Goal: Information Seeking & Learning: Learn about a topic

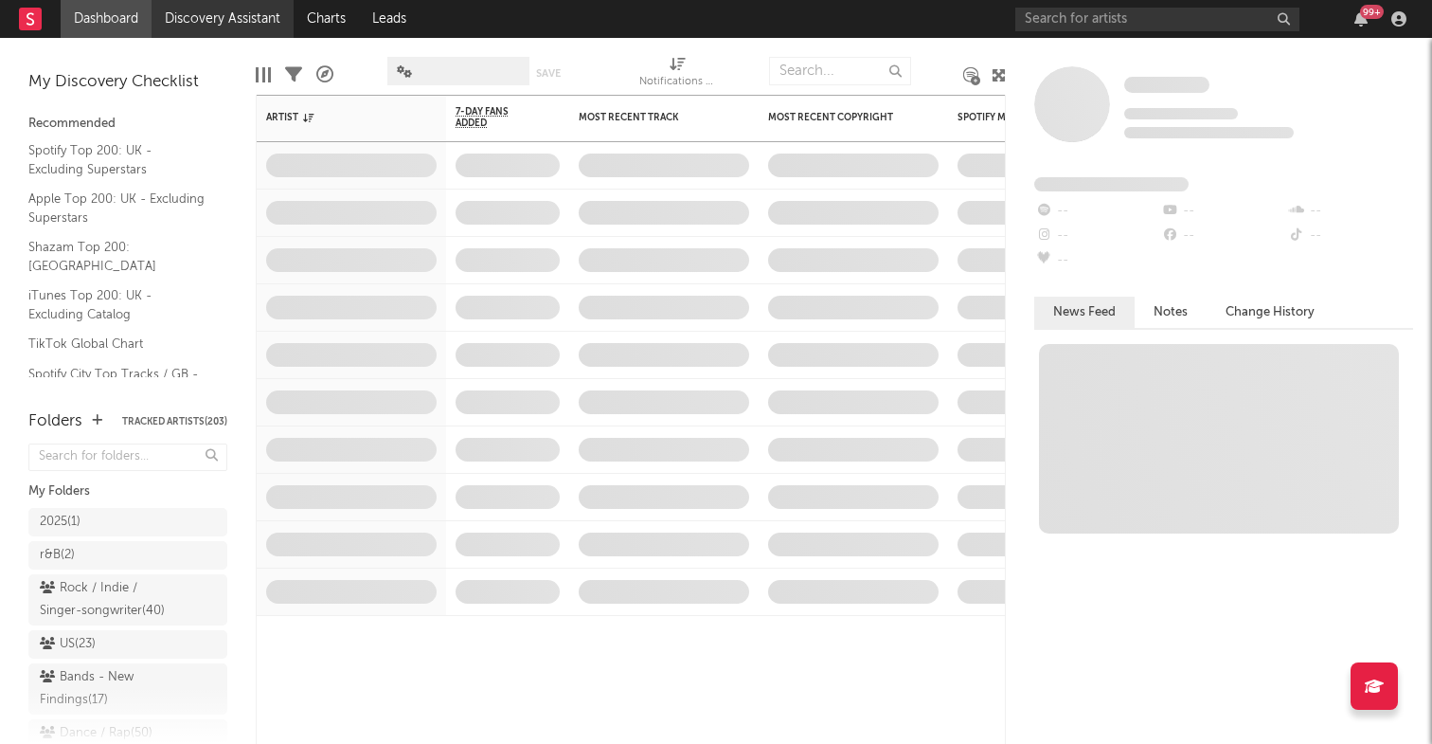
click at [210, 13] on link "Discovery Assistant" at bounding box center [223, 19] width 142 height 38
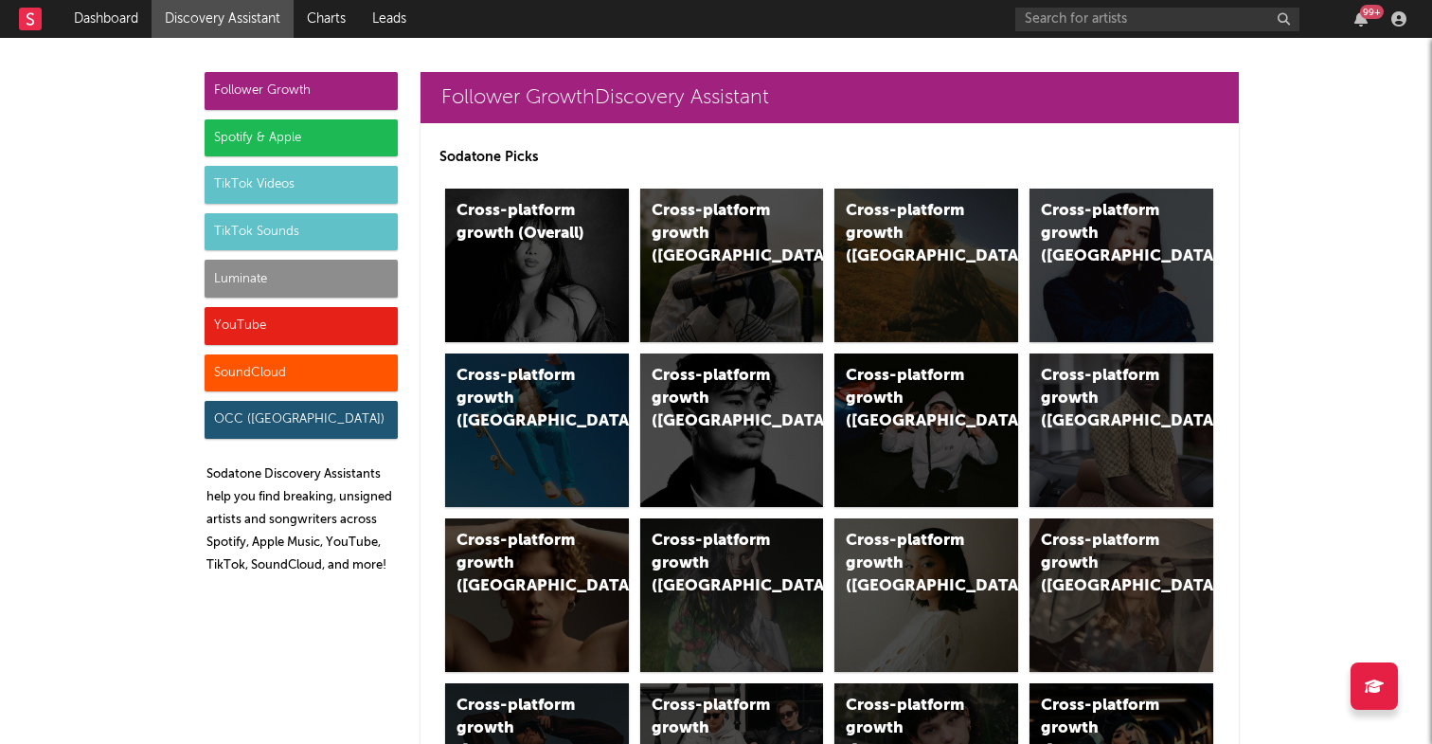
click at [323, 177] on div "TikTok Videos" at bounding box center [301, 185] width 193 height 38
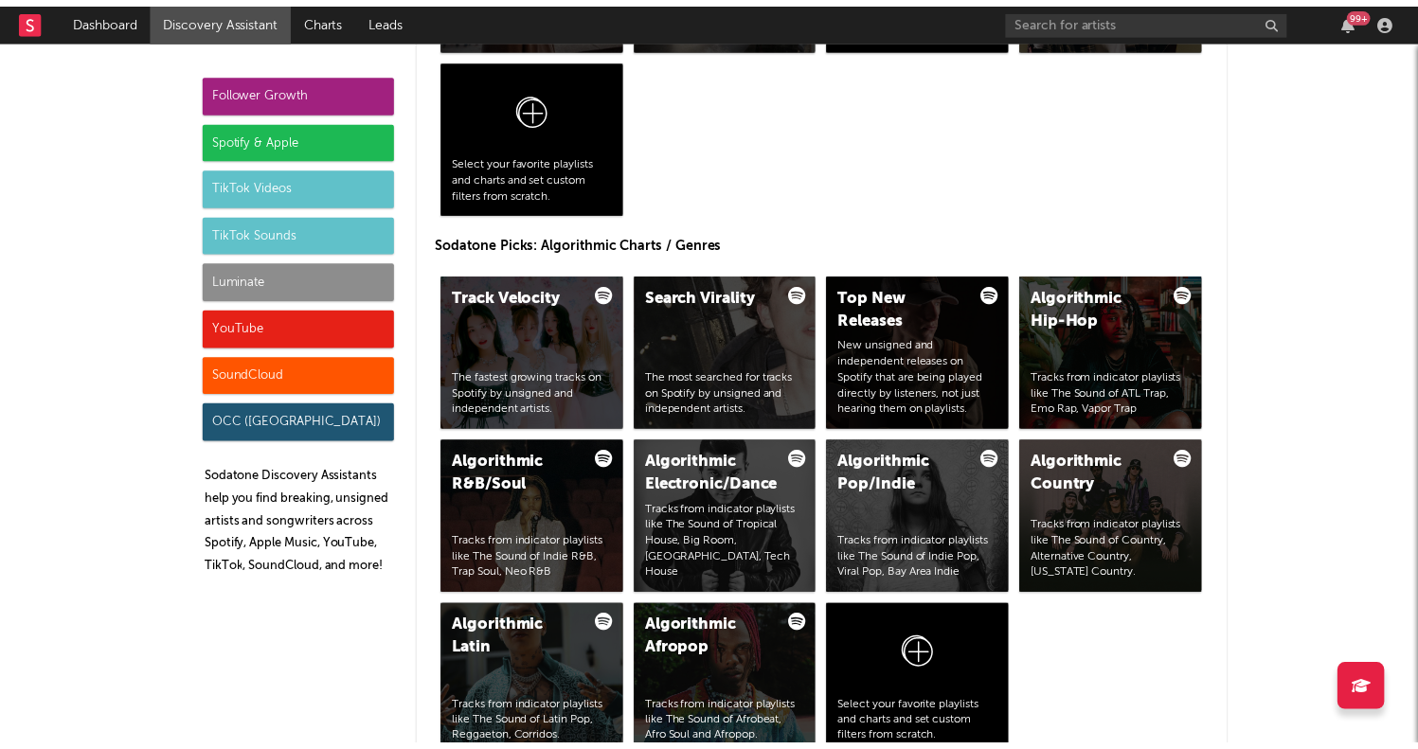
scroll to position [4807, 0]
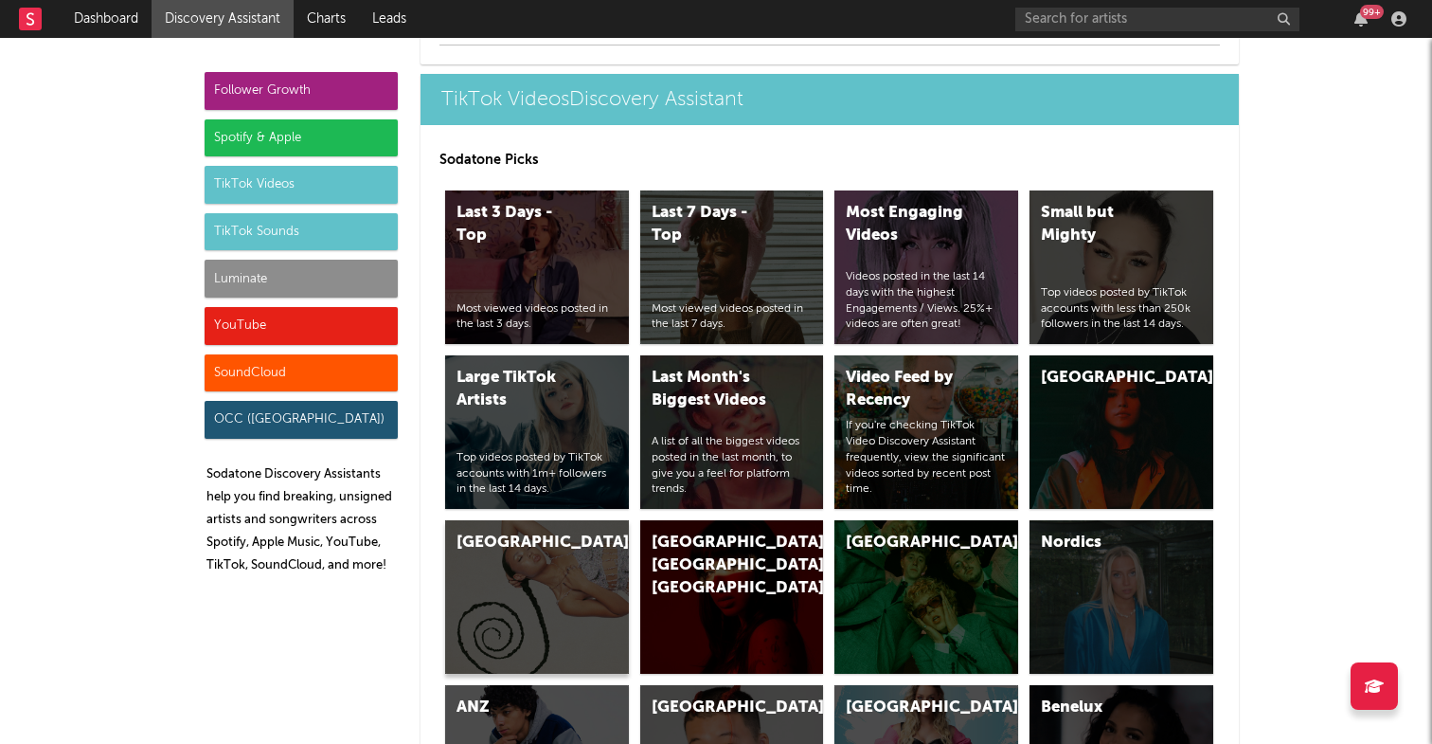
click at [513, 537] on div "[GEOGRAPHIC_DATA]" at bounding box center [521, 542] width 129 height 23
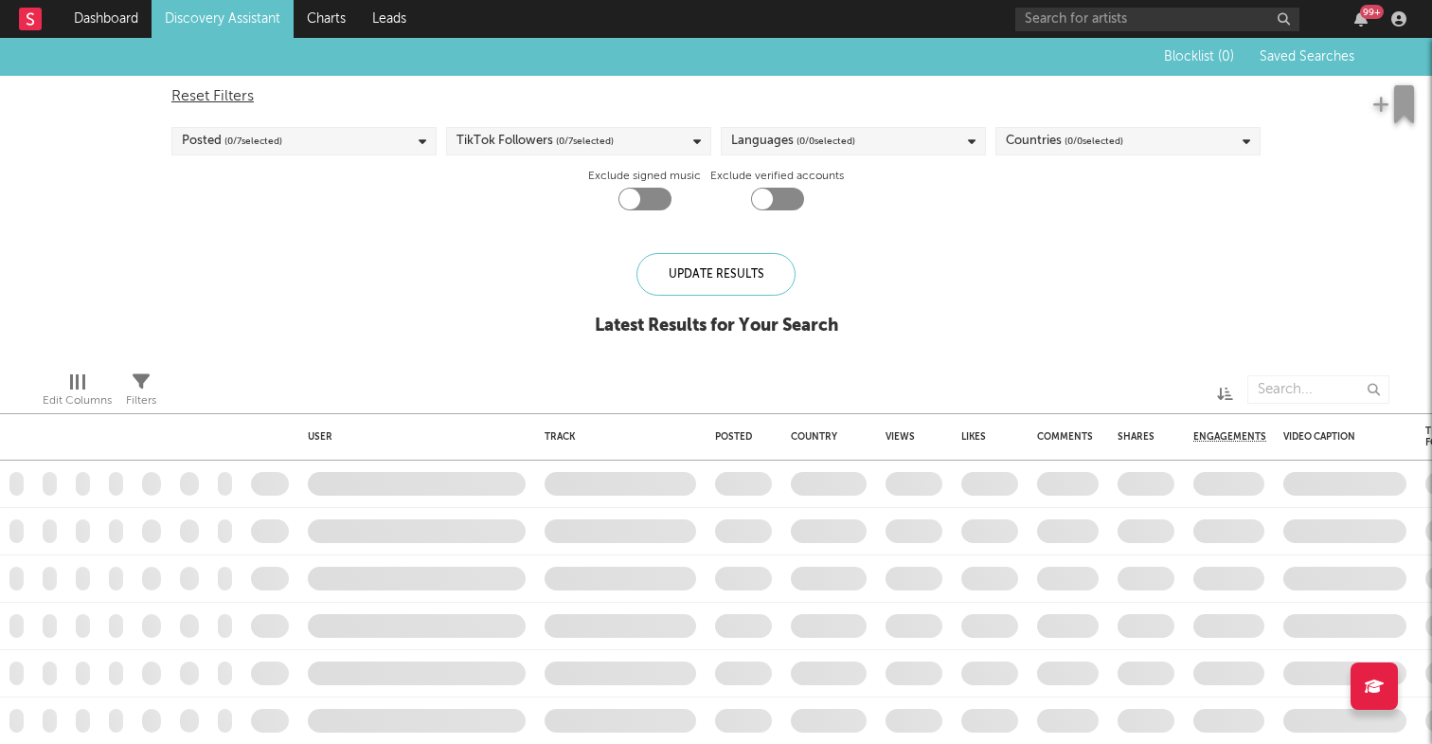
checkbox input "true"
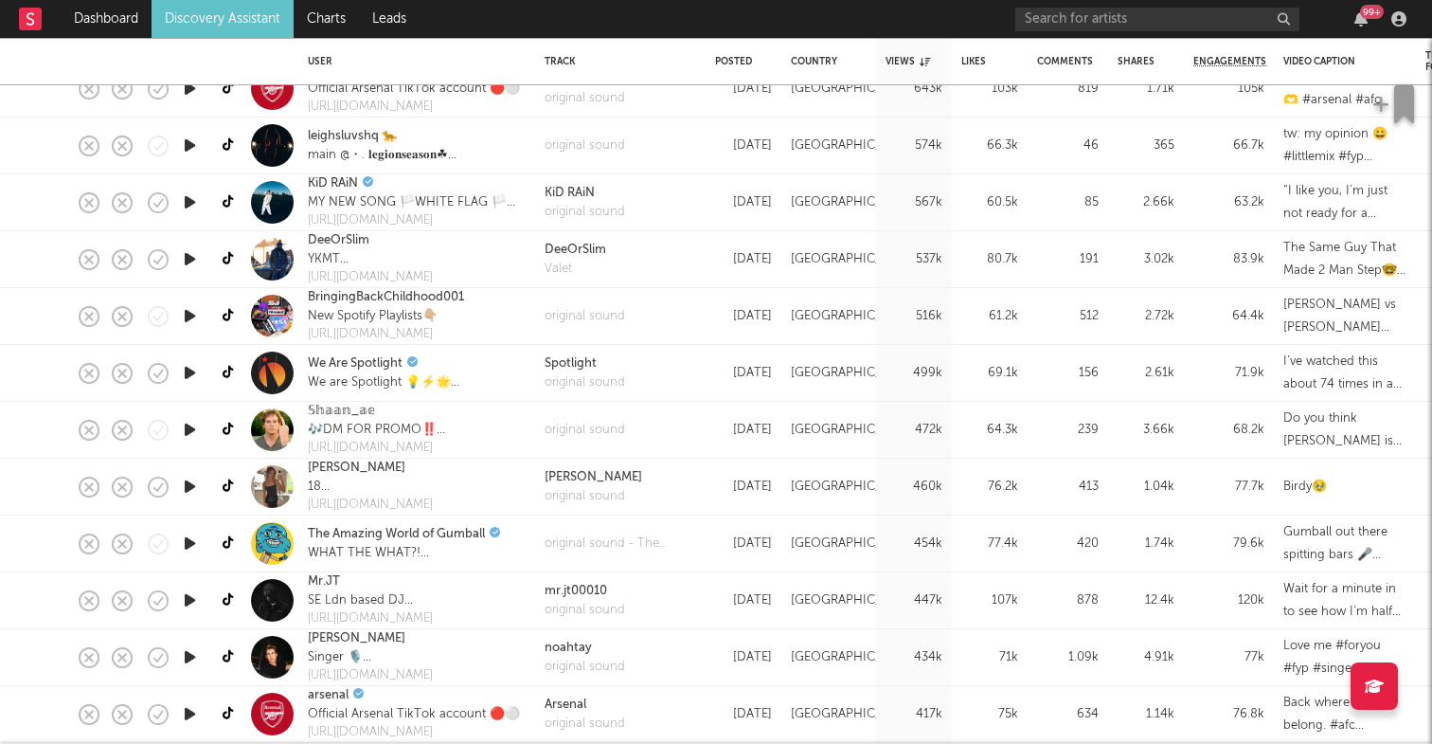
click at [206, 14] on link "Discovery Assistant" at bounding box center [223, 19] width 142 height 38
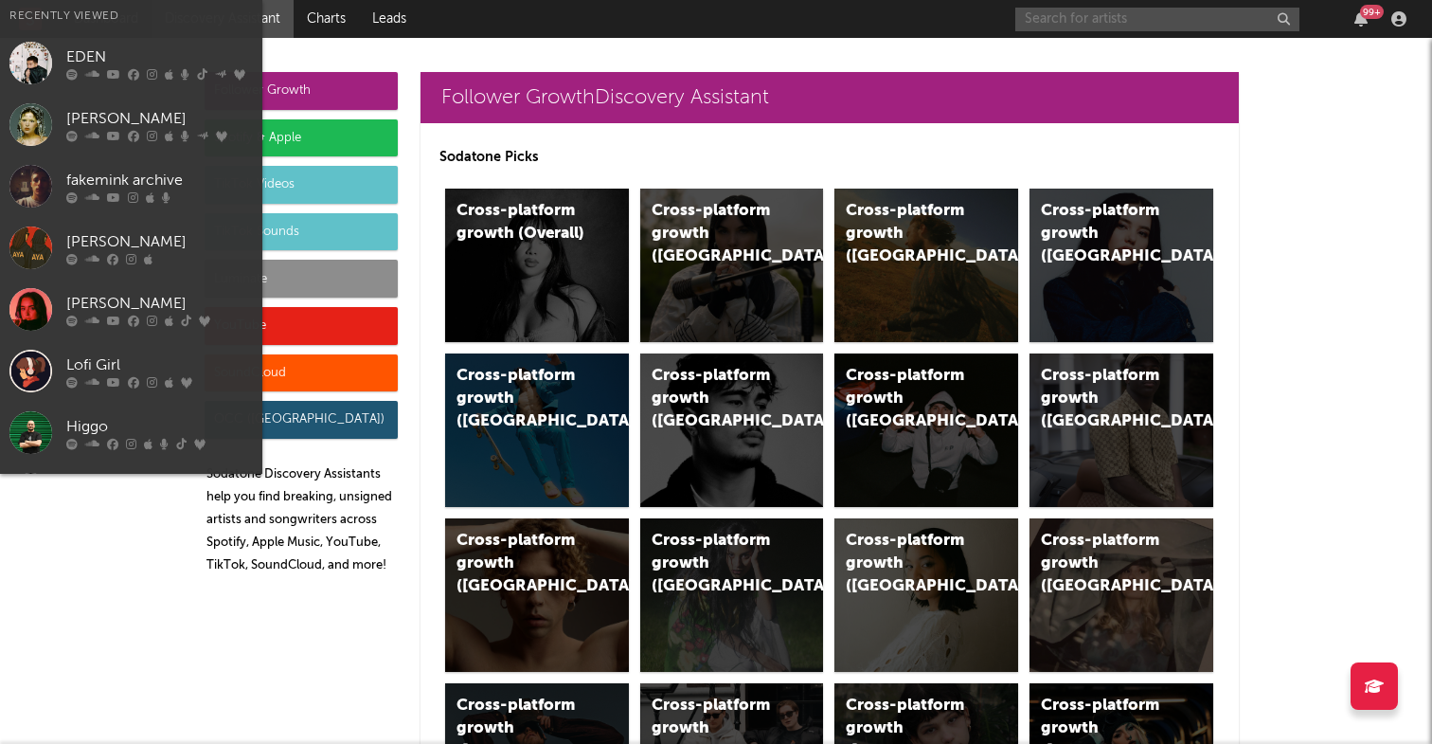
click at [1089, 16] on input "text" at bounding box center [1158, 20] width 284 height 24
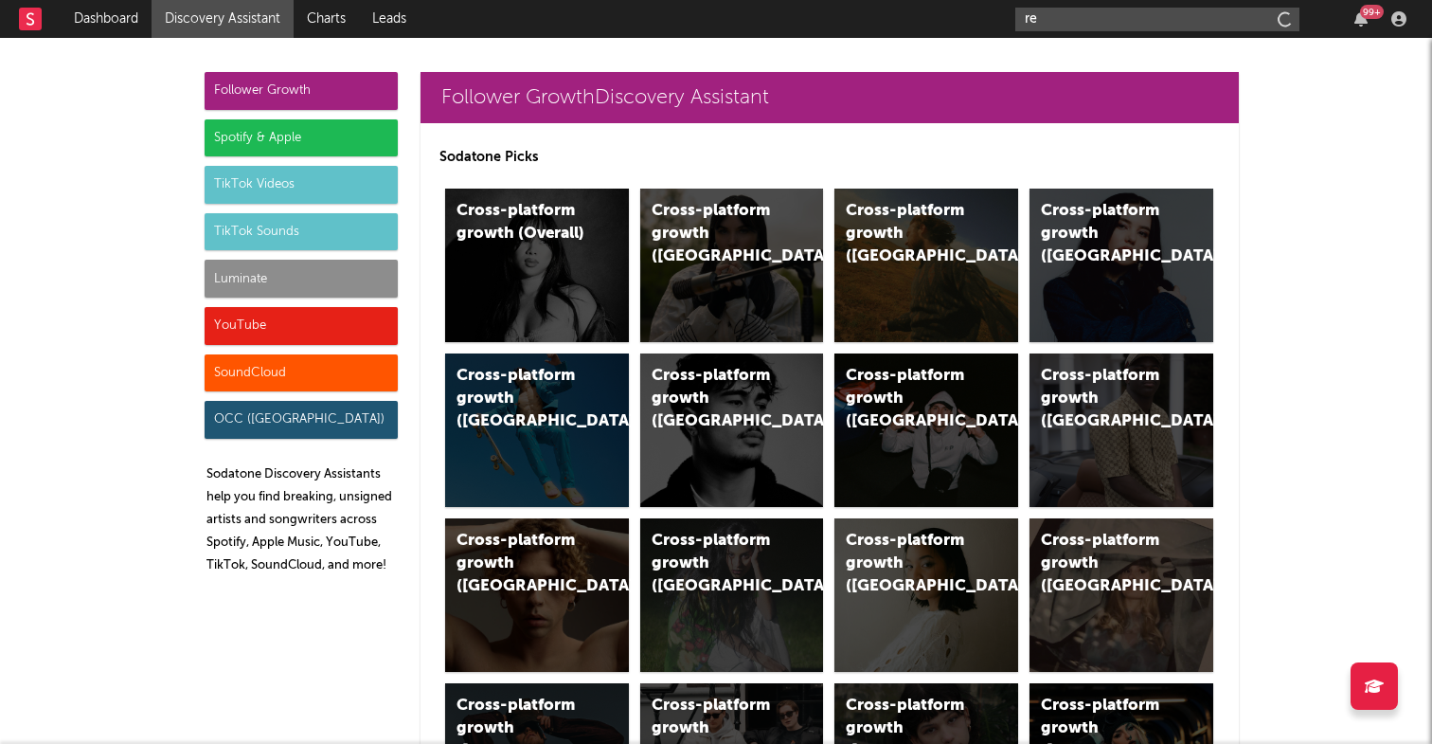
type input "r"
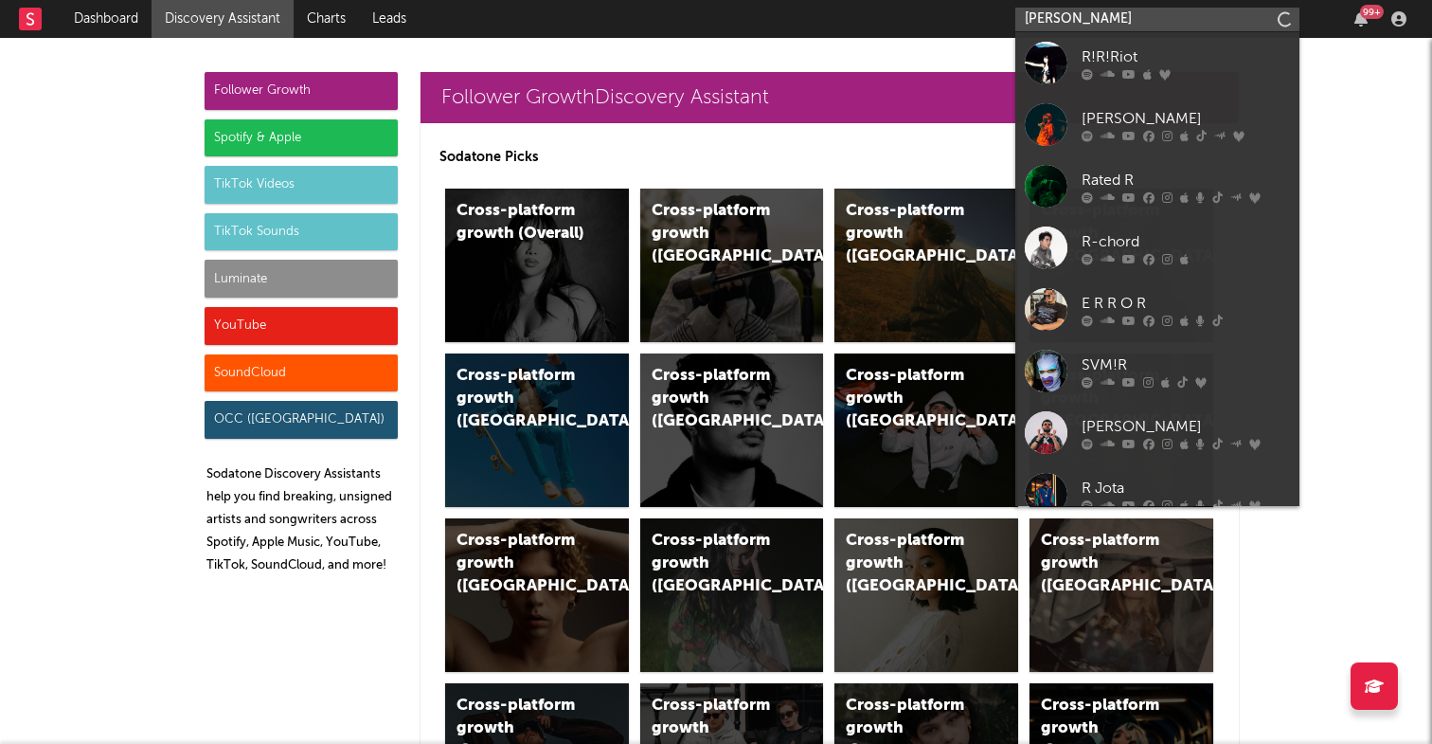
type input "[PERSON_NAME]"
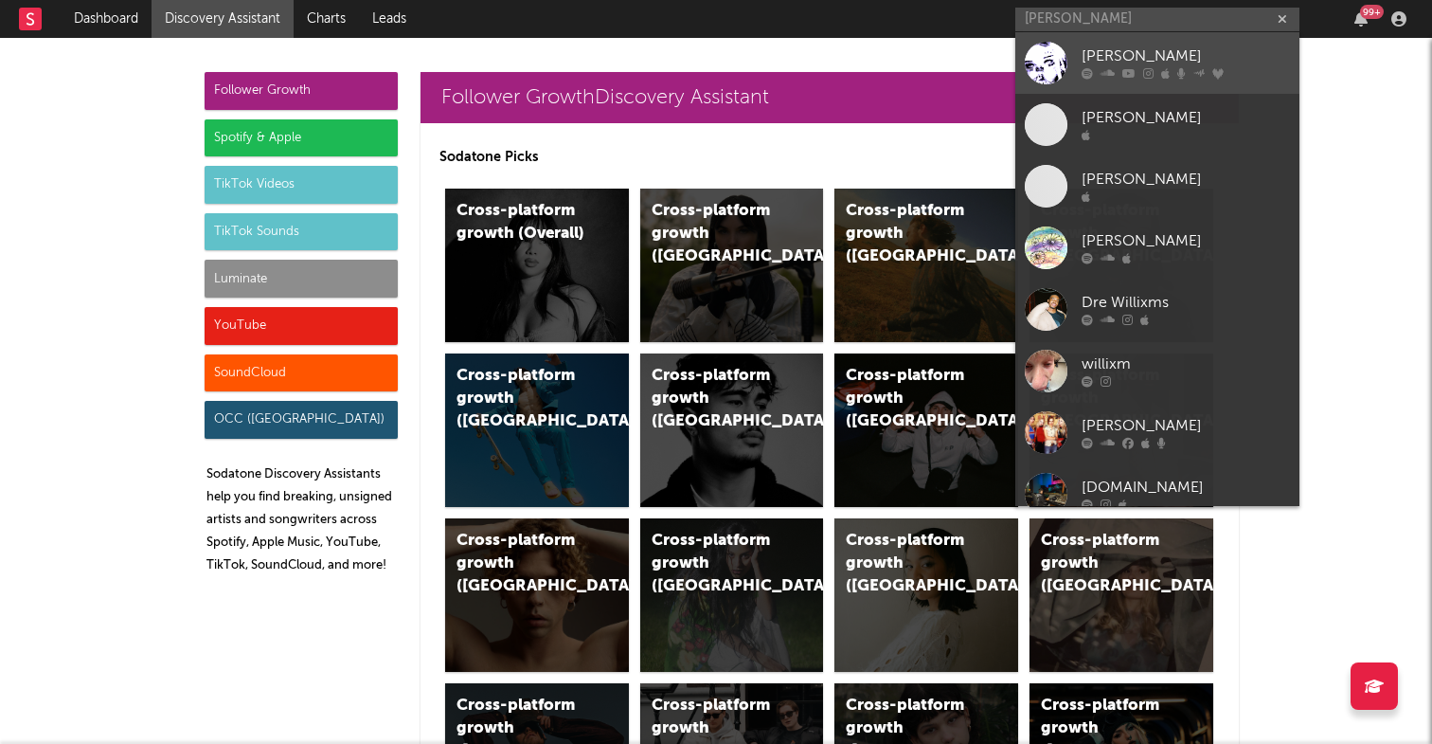
click at [1133, 48] on div "[PERSON_NAME]" at bounding box center [1186, 56] width 208 height 23
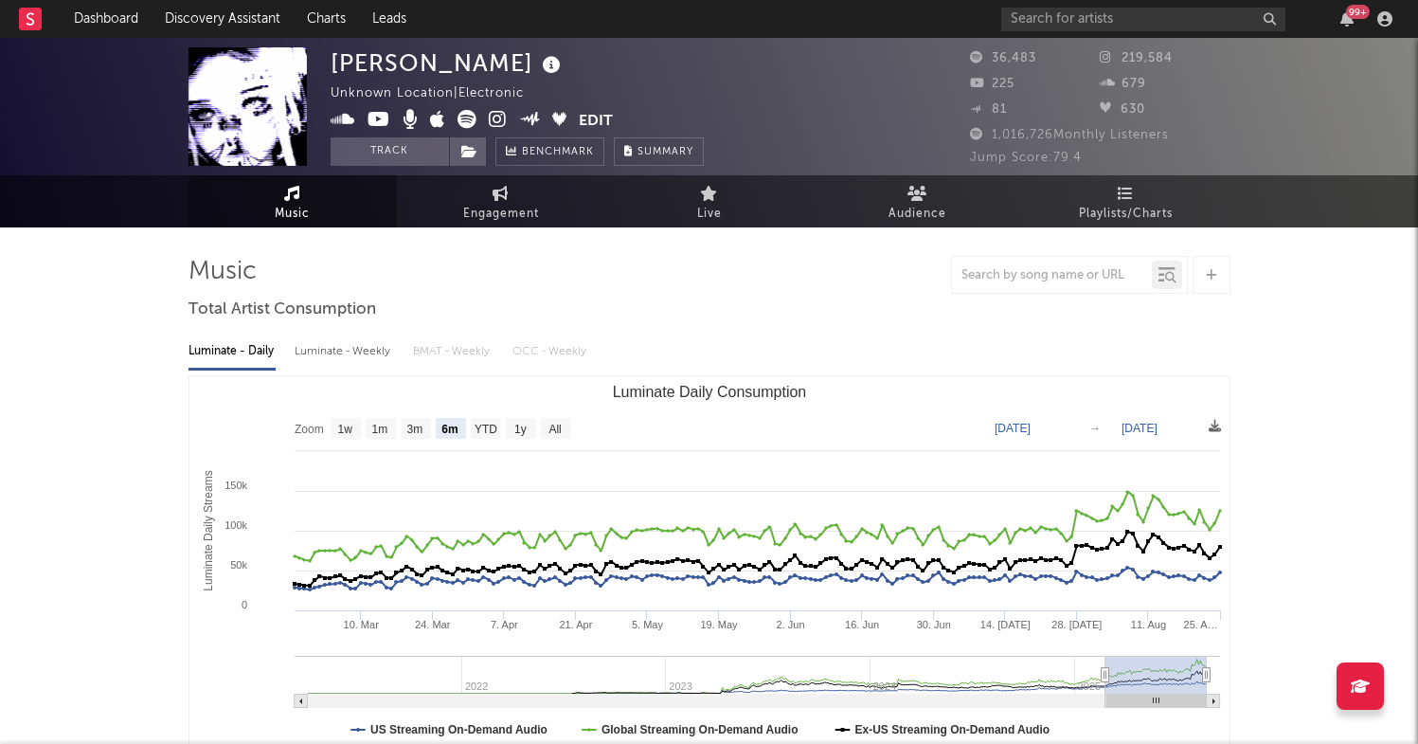
click at [538, 63] on icon at bounding box center [551, 65] width 27 height 27
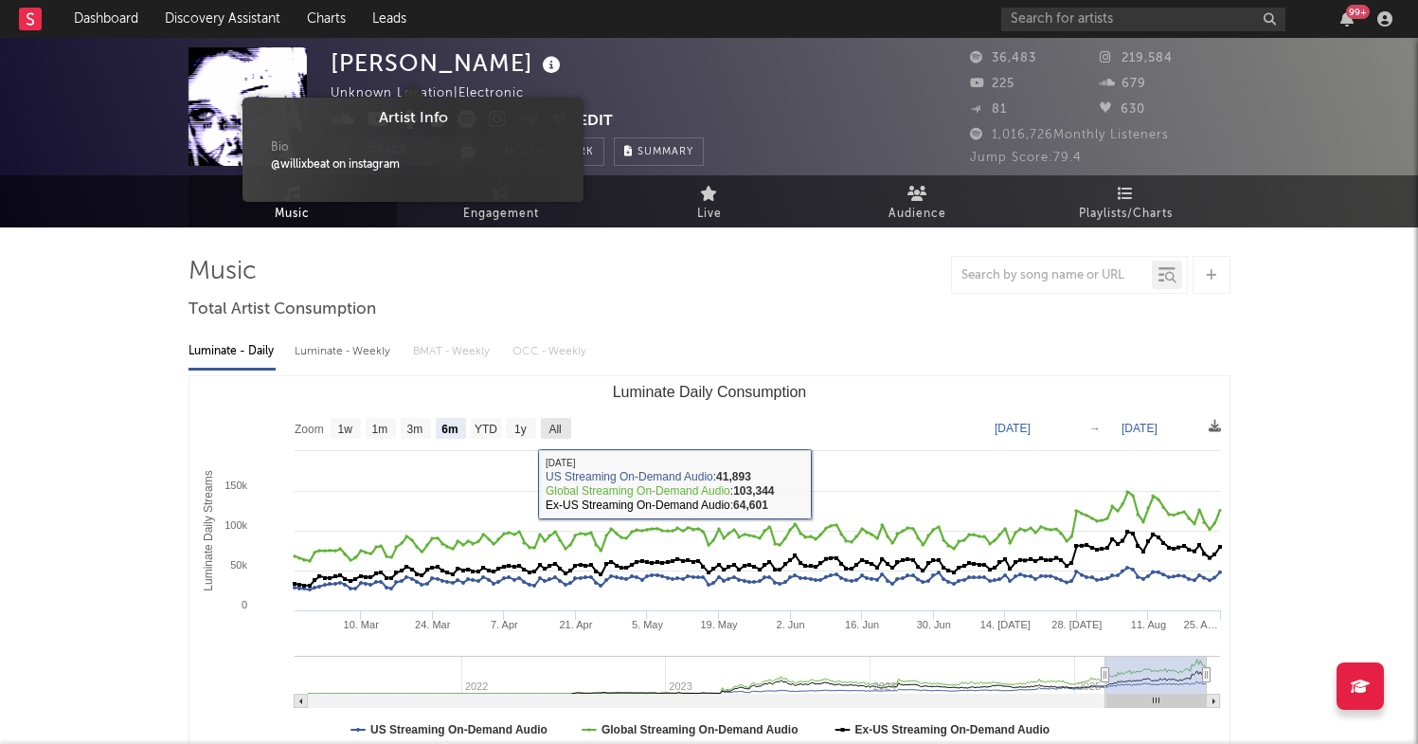
click at [555, 432] on text "All" at bounding box center [555, 429] width 12 height 13
select select "All"
type input "[DATE]"
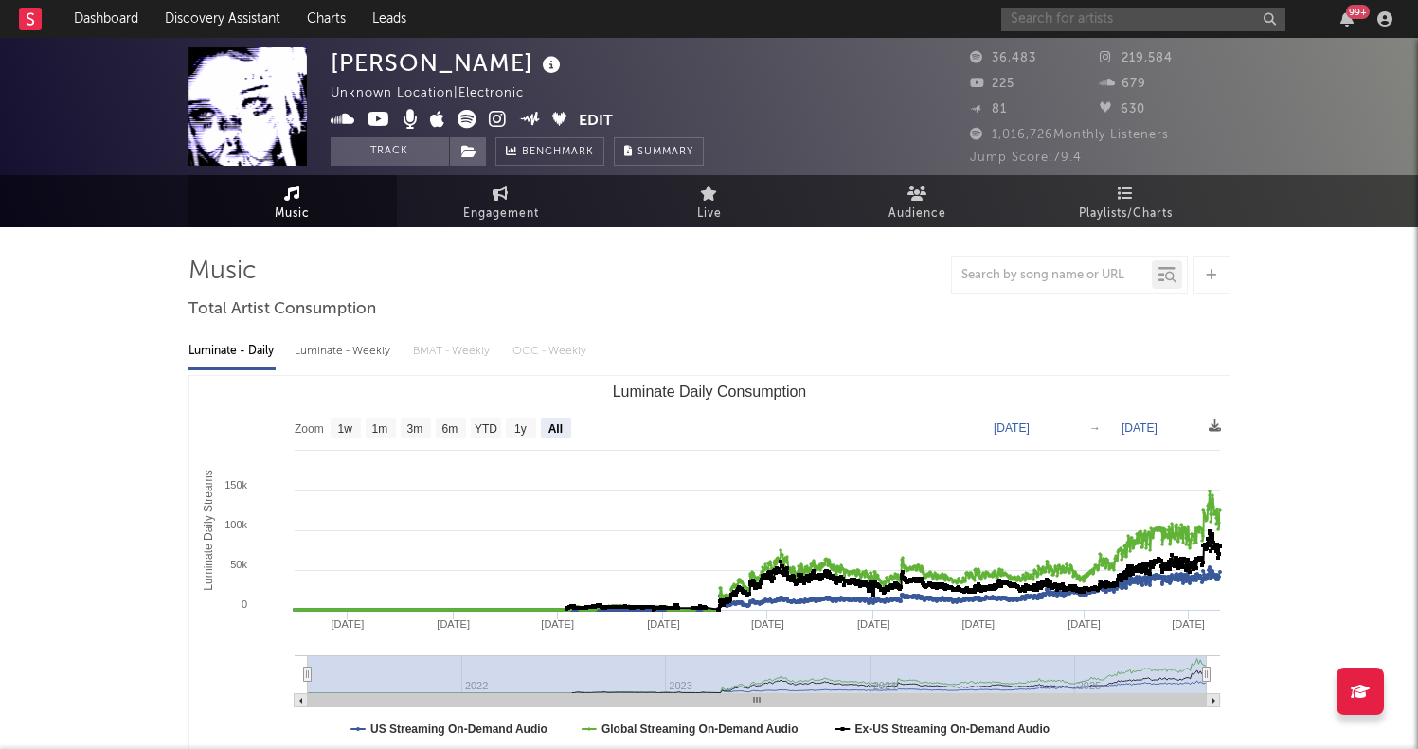
click at [1055, 22] on input "text" at bounding box center [1143, 20] width 284 height 24
type input "[PERSON_NAME]"
drag, startPoint x: 1041, startPoint y: 14, endPoint x: 988, endPoint y: 17, distance: 53.1
click at [988, 17] on nav "Dashboard Discovery Assistant Charts Leads AYA 99 +" at bounding box center [709, 19] width 1418 height 38
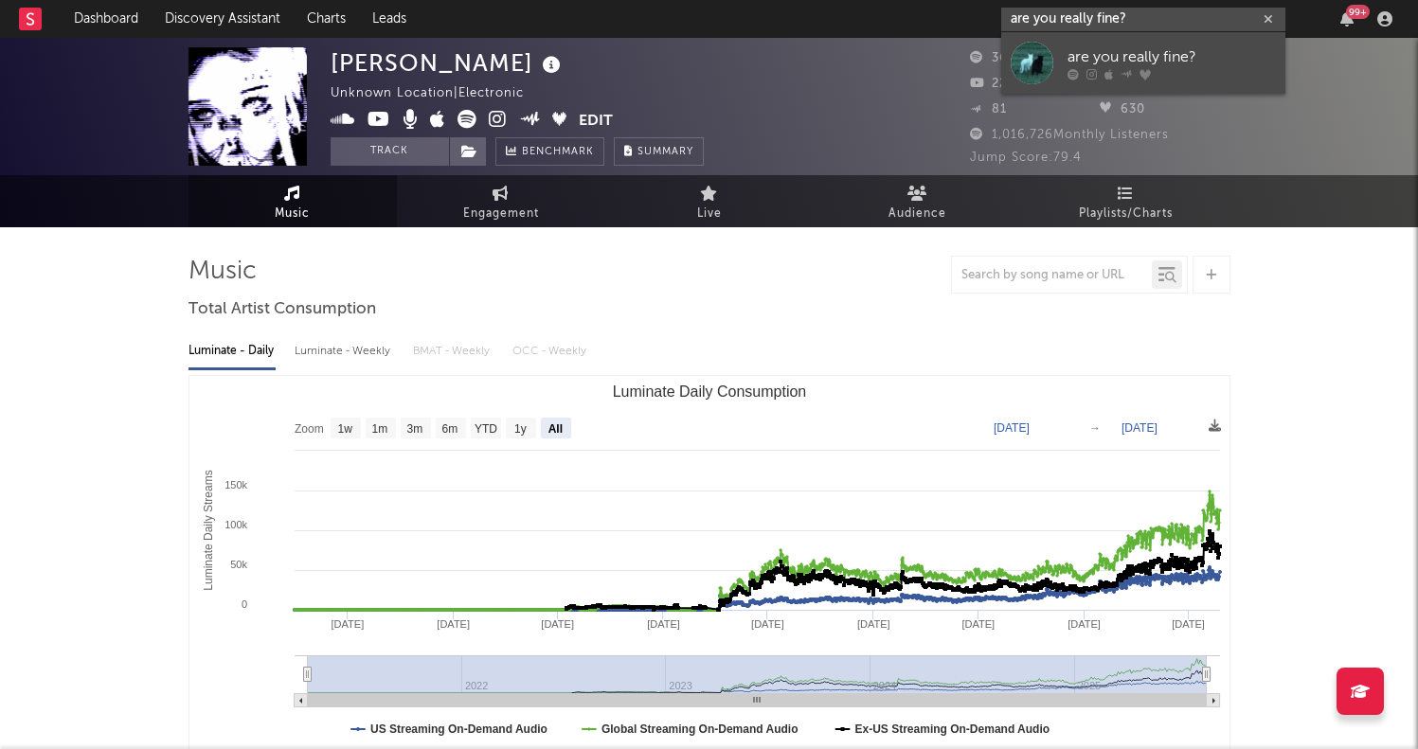
type input "are you really fine?"
click at [1193, 69] on div at bounding box center [1172, 73] width 208 height 11
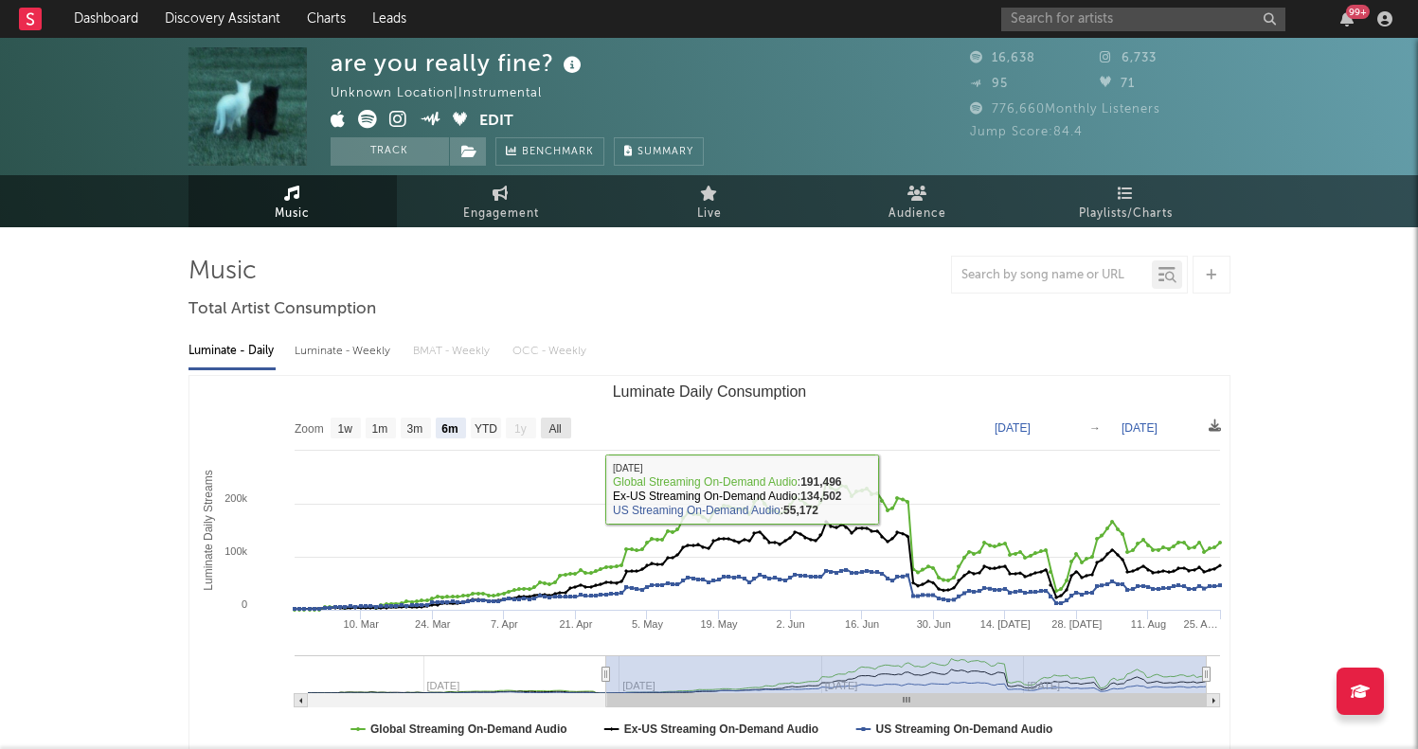
click at [559, 424] on text "All" at bounding box center [555, 429] width 12 height 13
select select "All"
type input "[DATE]"
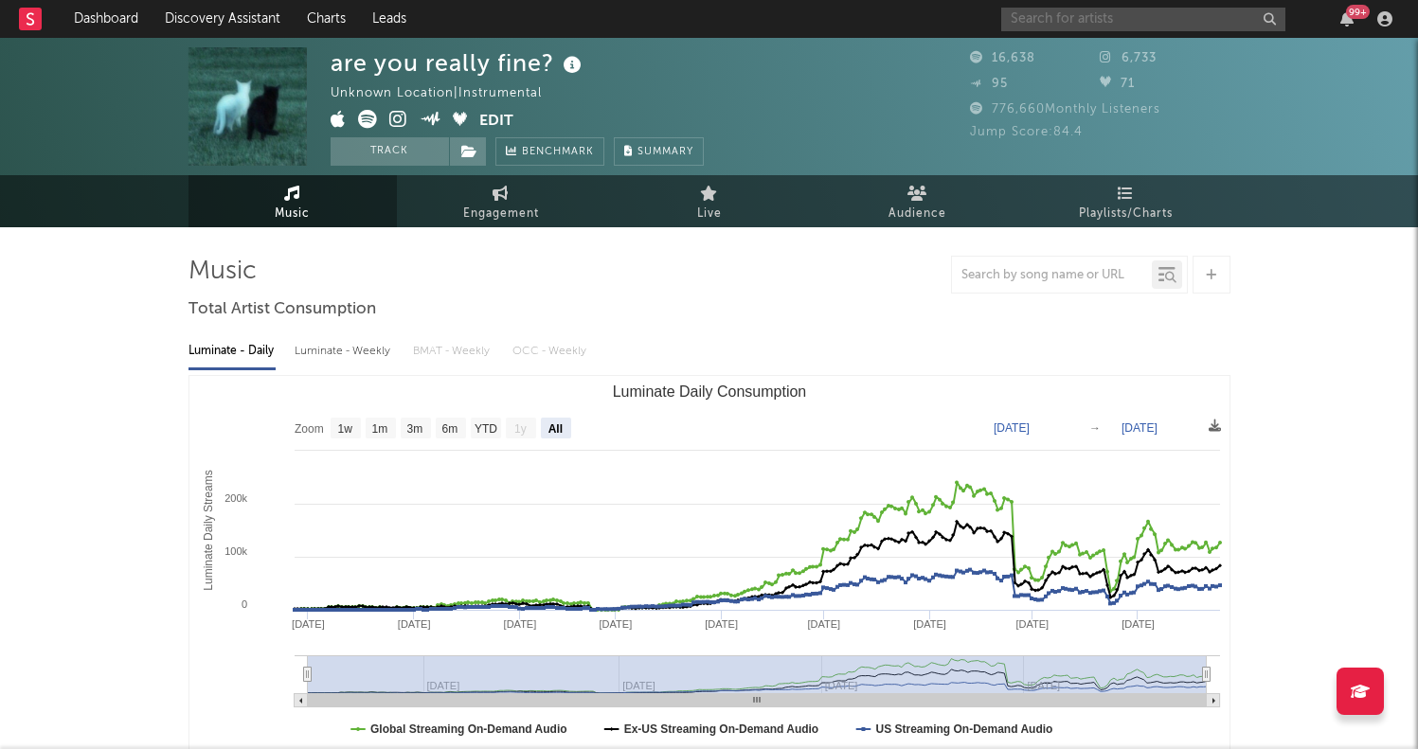
click at [1143, 18] on input "text" at bounding box center [1143, 20] width 284 height 24
type input "leadwave"
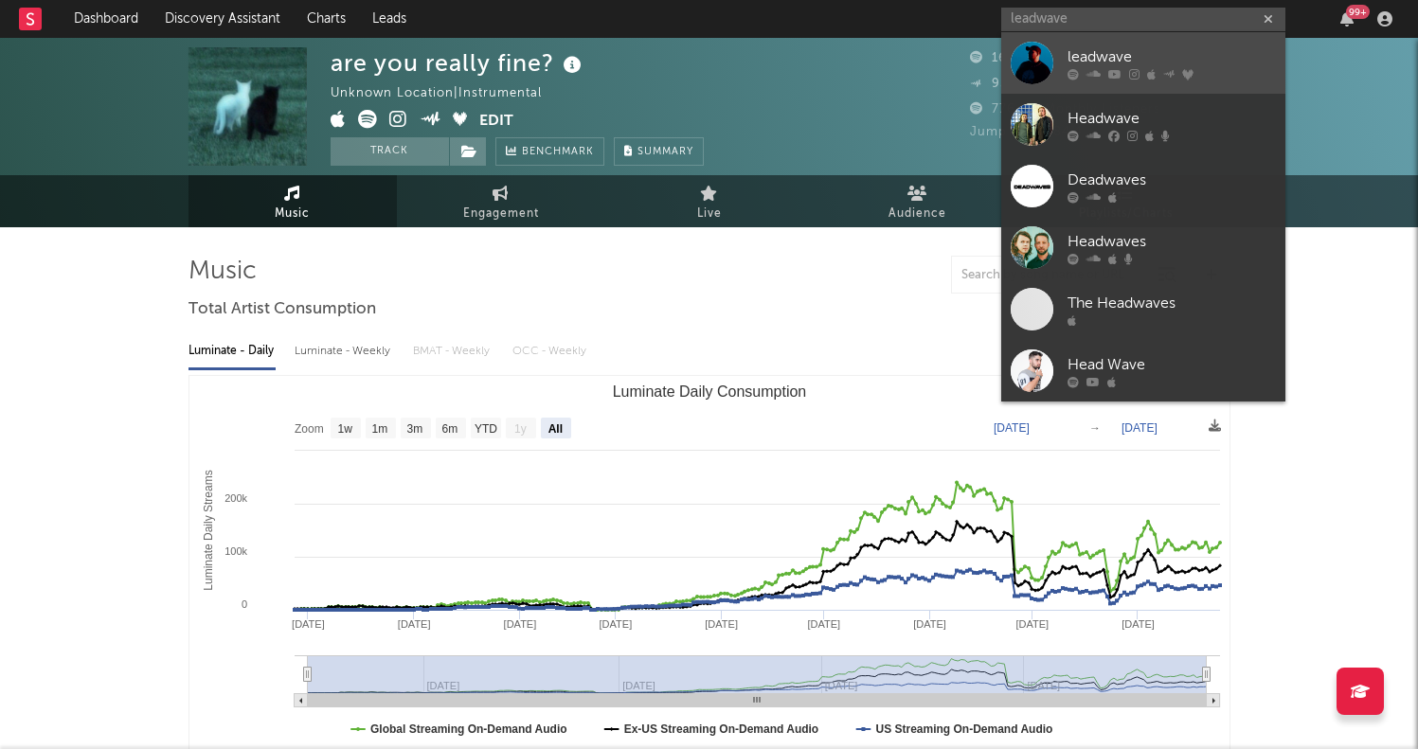
click at [1093, 61] on div "leadwave" at bounding box center [1172, 56] width 208 height 23
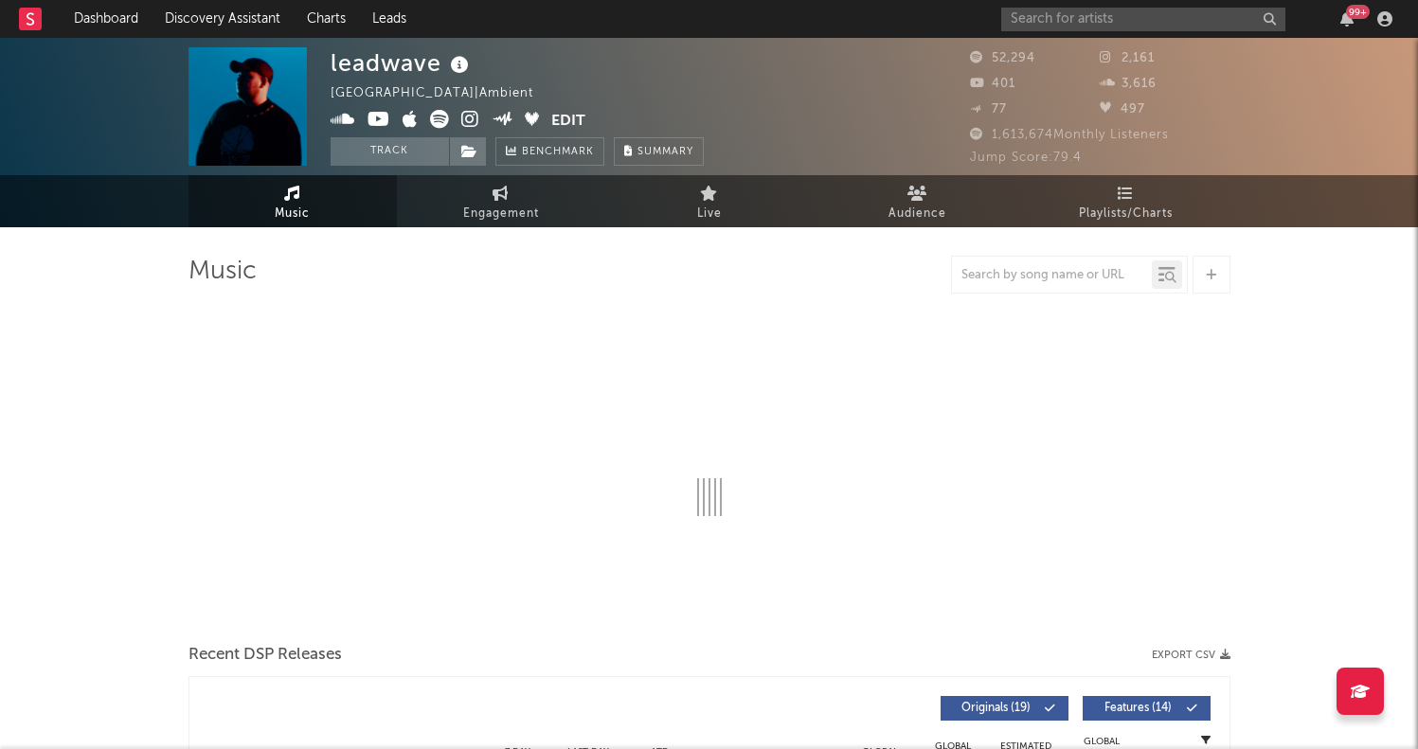
select select "6m"
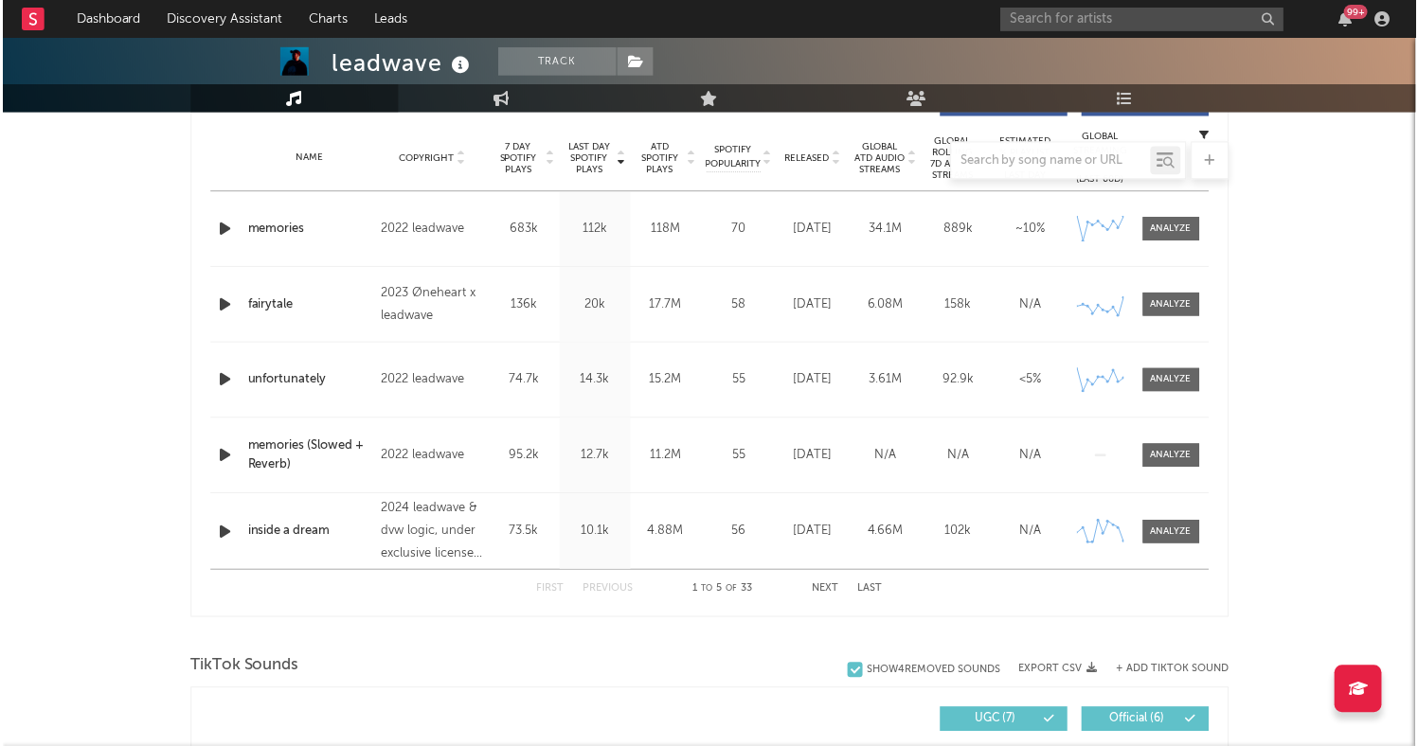
scroll to position [743, 0]
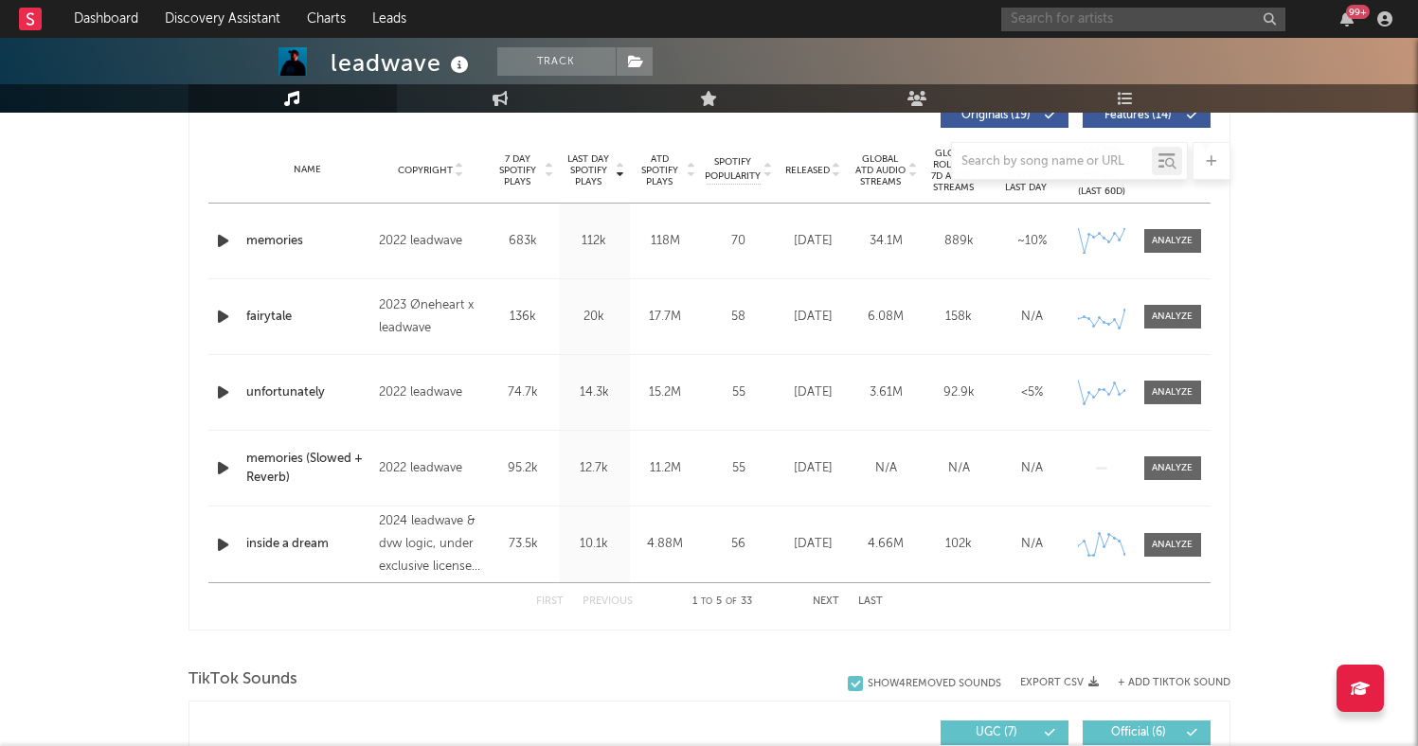
click at [1124, 22] on input "text" at bounding box center [1143, 20] width 284 height 24
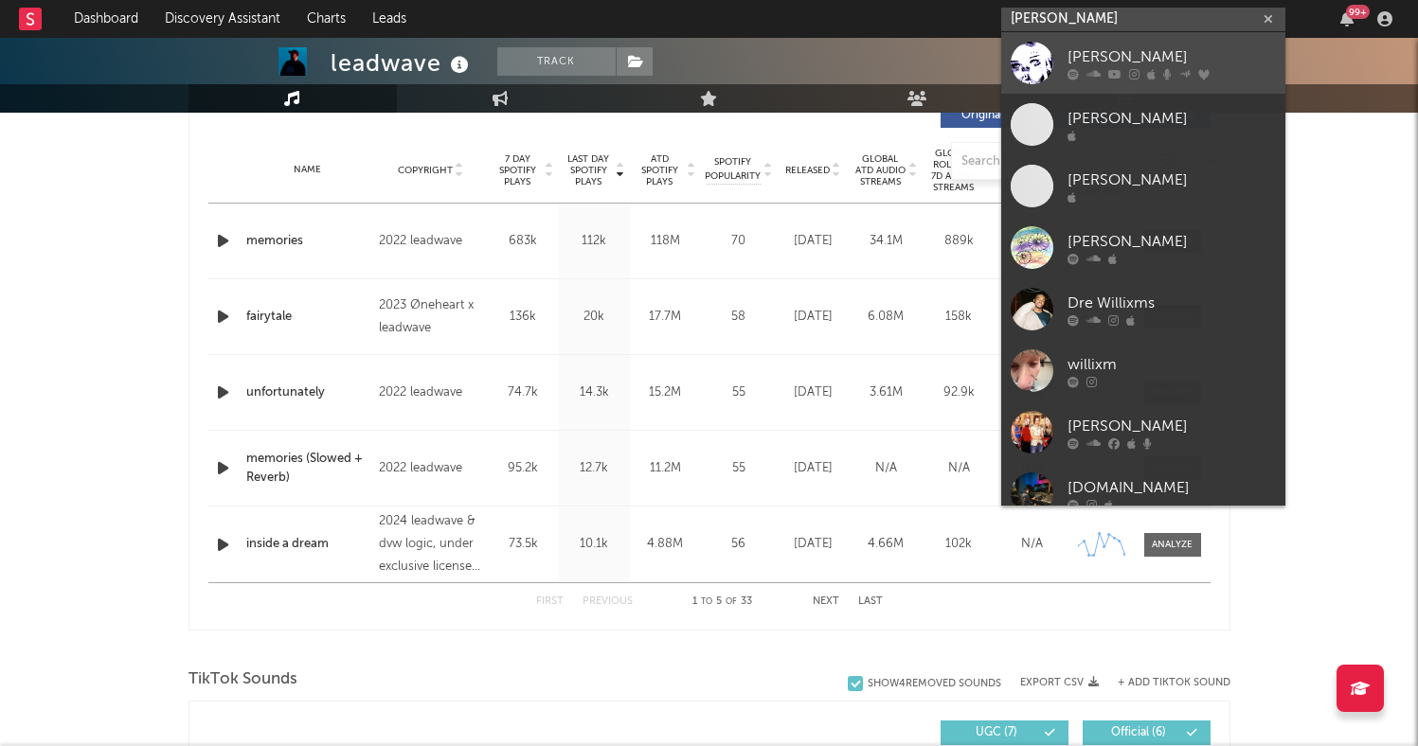
type input "[PERSON_NAME]"
click at [1104, 51] on div "[PERSON_NAME]" at bounding box center [1172, 56] width 208 height 23
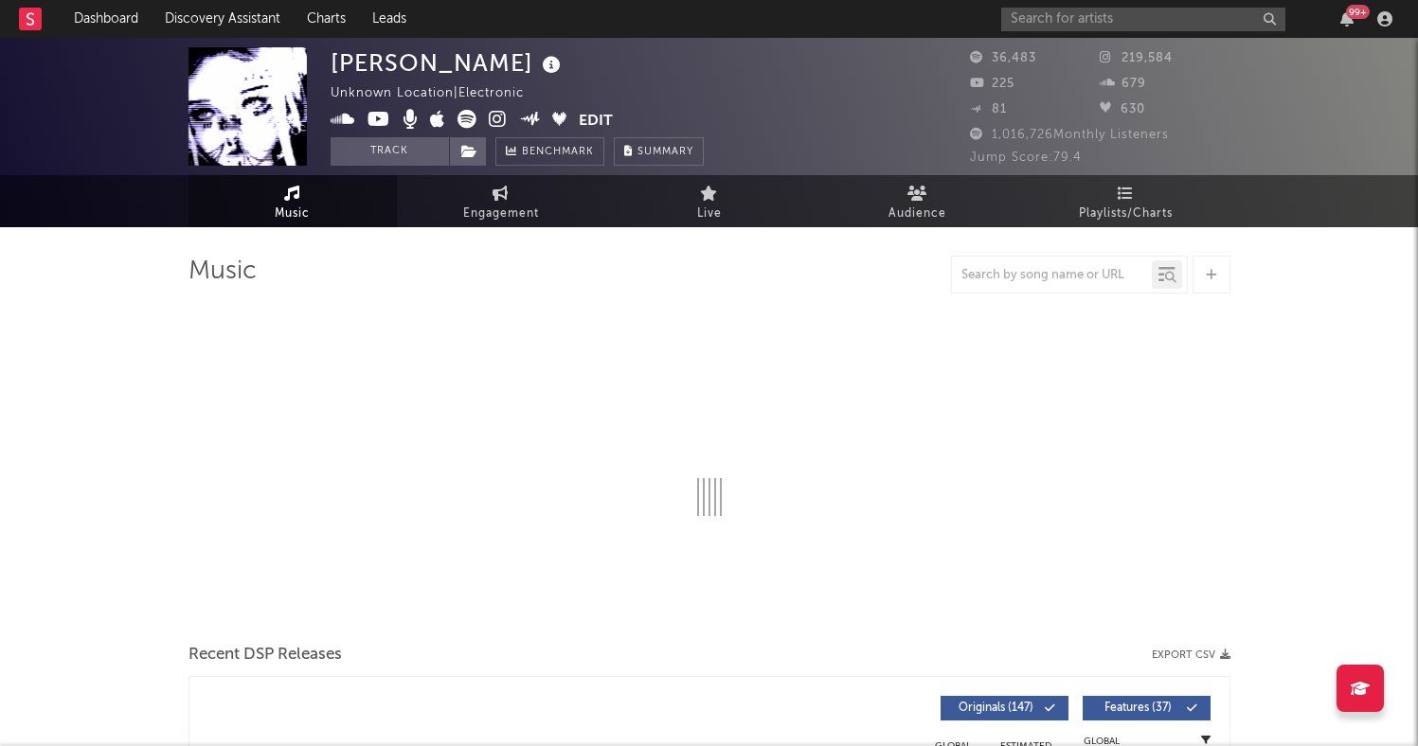
select select "6m"
